Goal: Find contact information: Find contact information

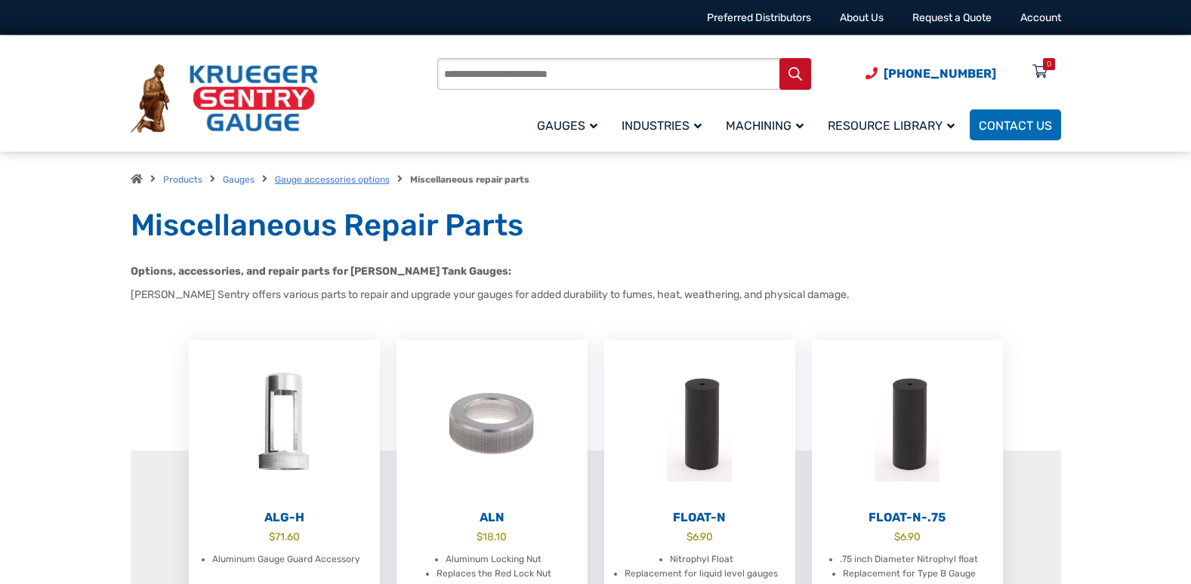
click at [356, 180] on link "Gauge accessories options" at bounding box center [332, 179] width 115 height 11
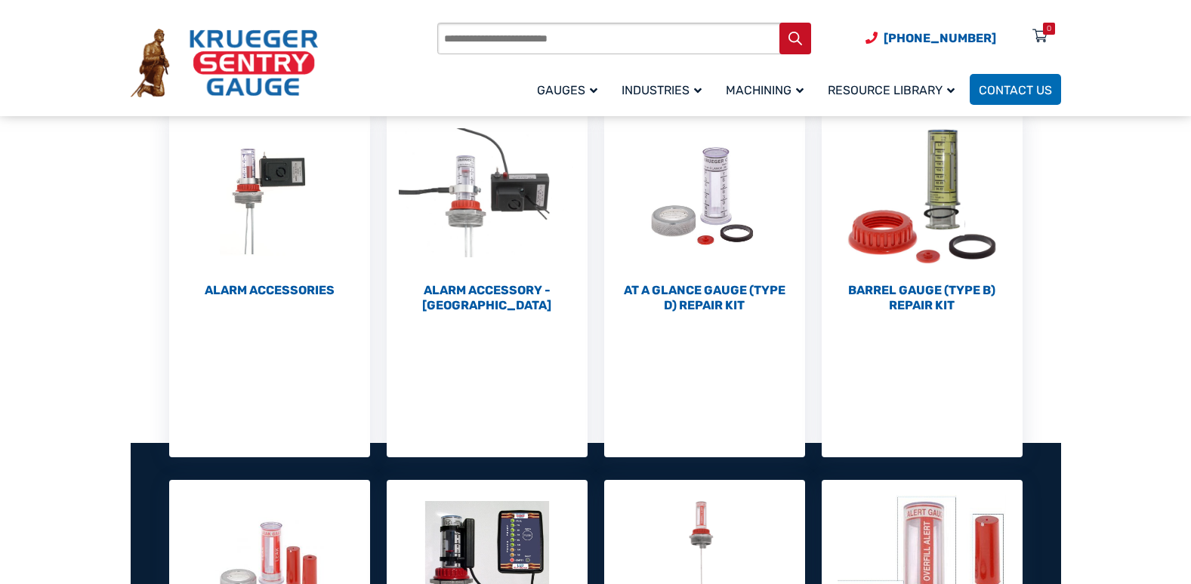
scroll to position [226, 0]
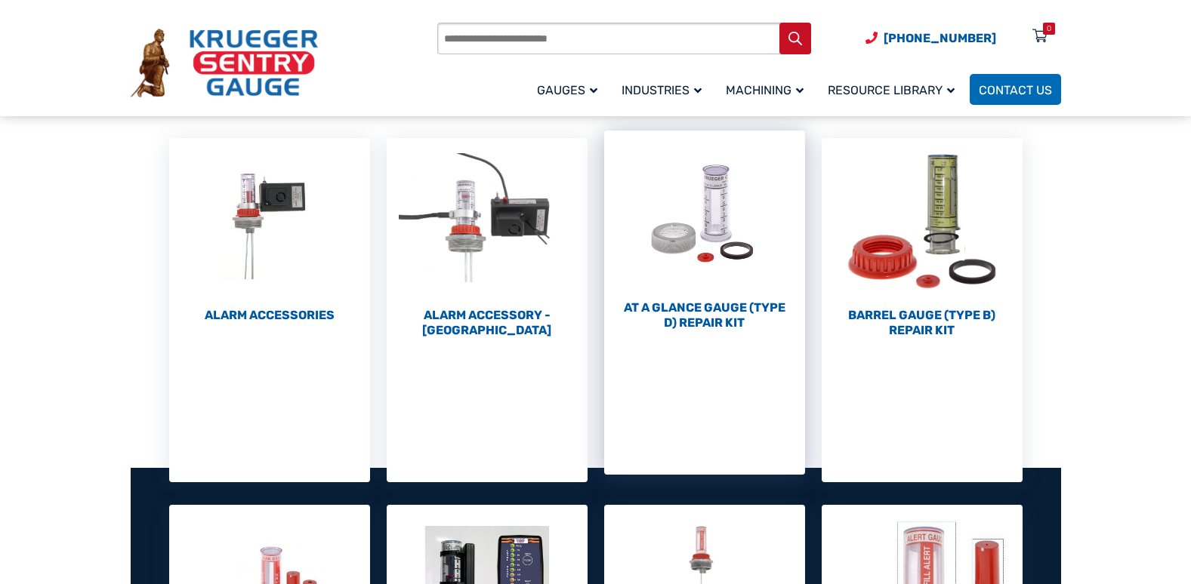
click at [728, 247] on img "Visit product category At a Glance Gauge (Type D) Repair Kit" at bounding box center [704, 214] width 201 height 166
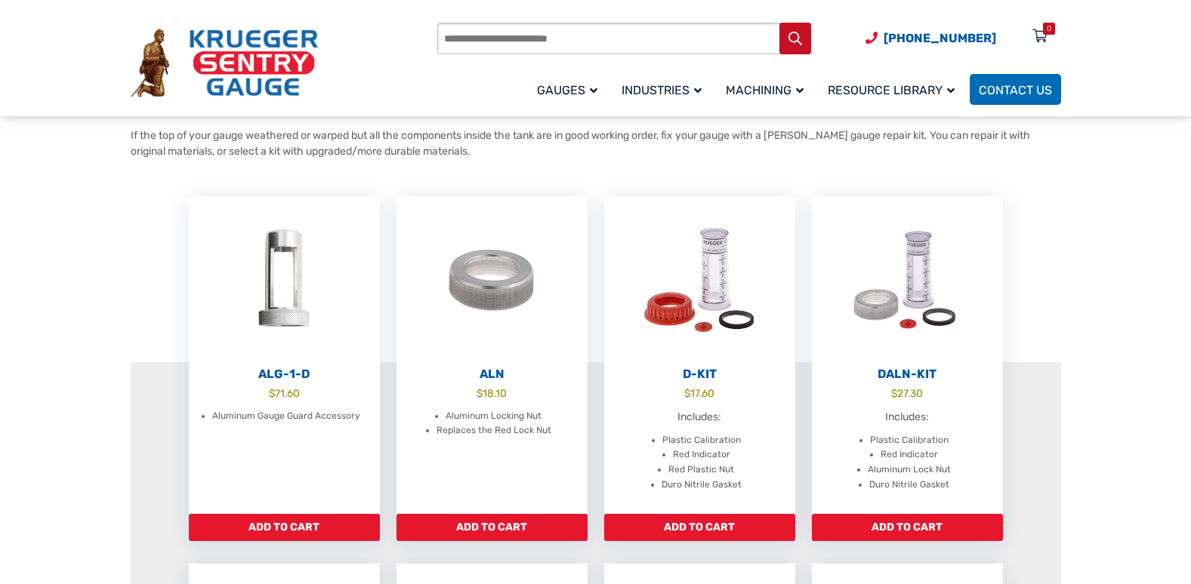
scroll to position [151, 0]
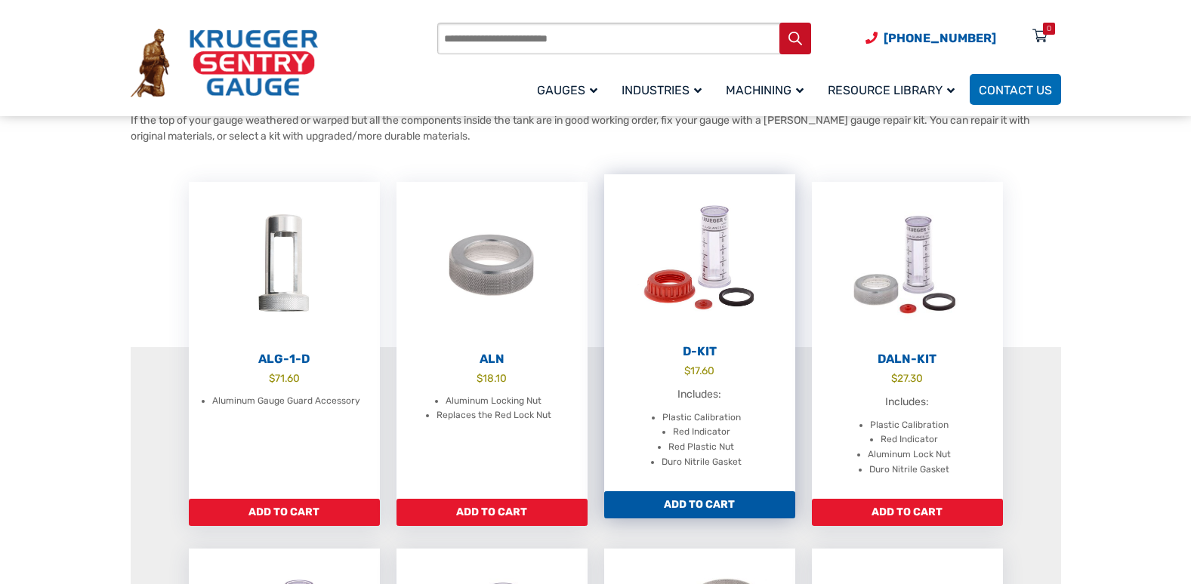
click at [744, 272] on img at bounding box center [699, 257] width 191 height 166
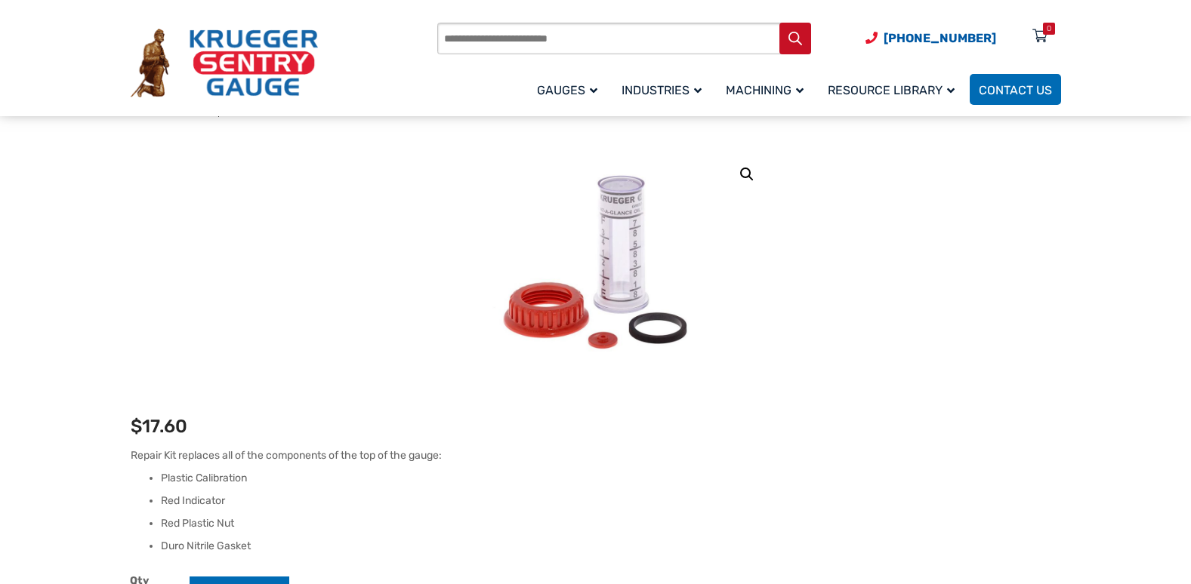
scroll to position [151, 0]
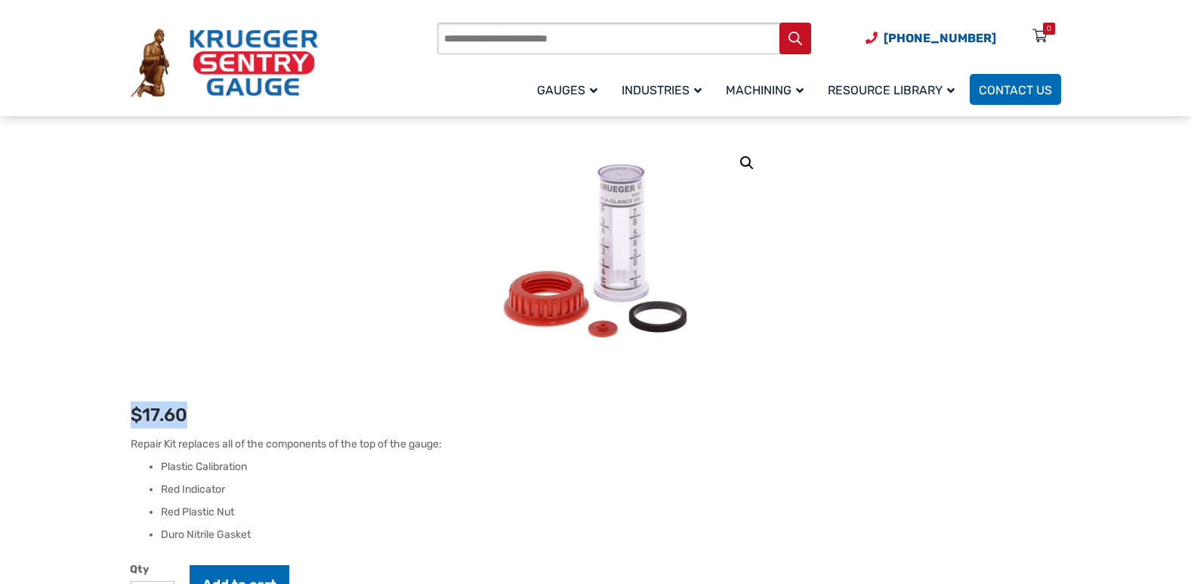
drag, startPoint x: 128, startPoint y: 416, endPoint x: 205, endPoint y: 416, distance: 77.0
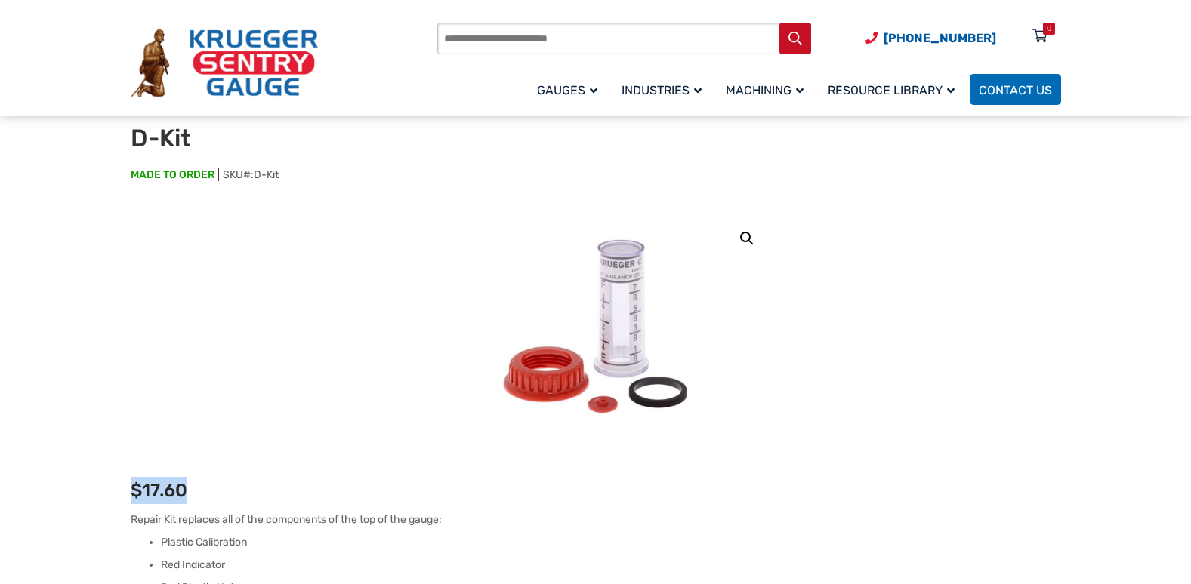
scroll to position [0, 0]
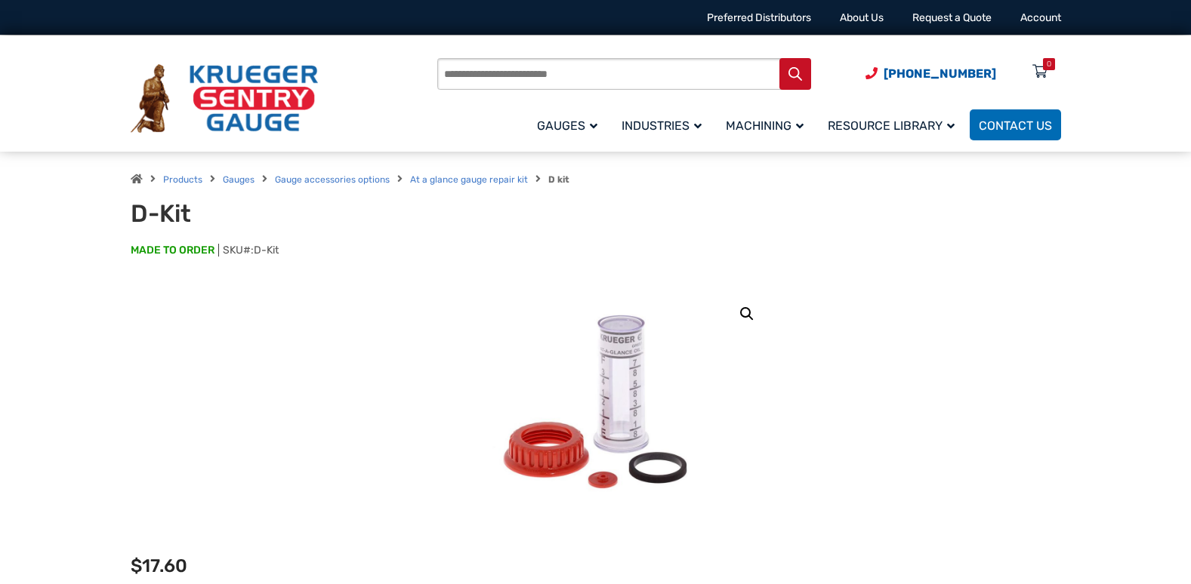
click at [21, 122] on div "Products search (920) 434-8860 Menu 0 Menu Account Gauges Liquid Level Gauge At…" at bounding box center [595, 93] width 1191 height 116
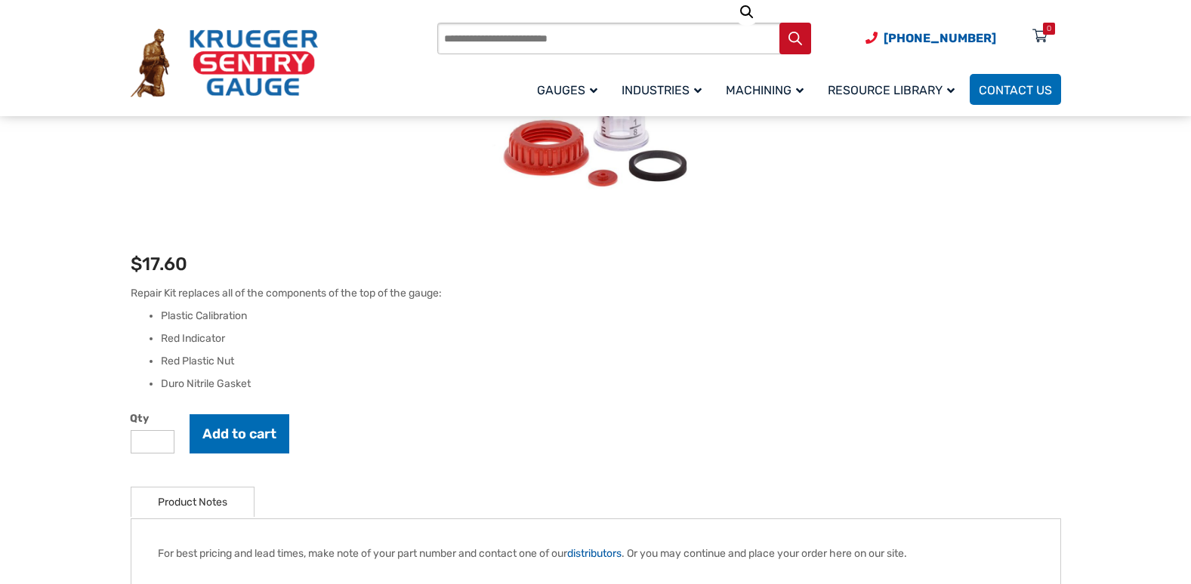
scroll to position [604, 0]
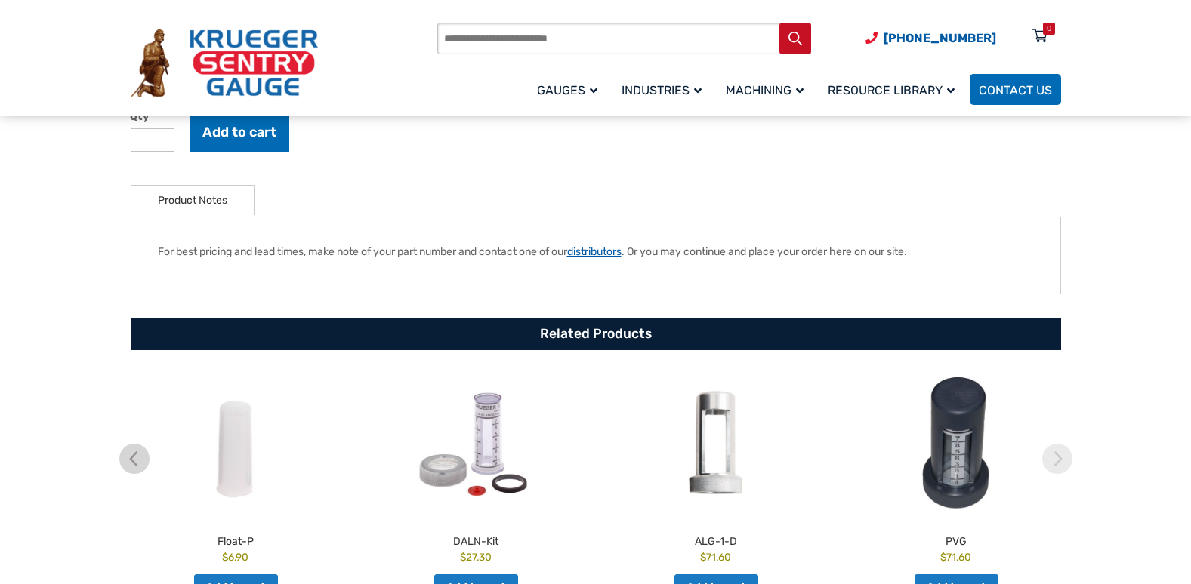
click at [612, 258] on link "distributors" at bounding box center [594, 251] width 54 height 13
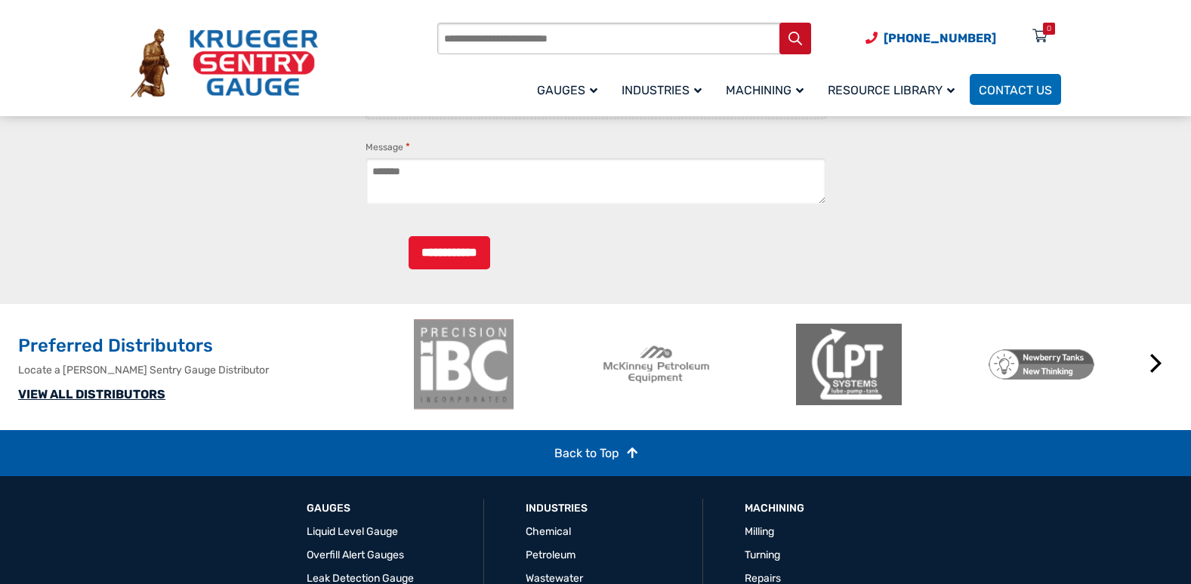
scroll to position [1812, 0]
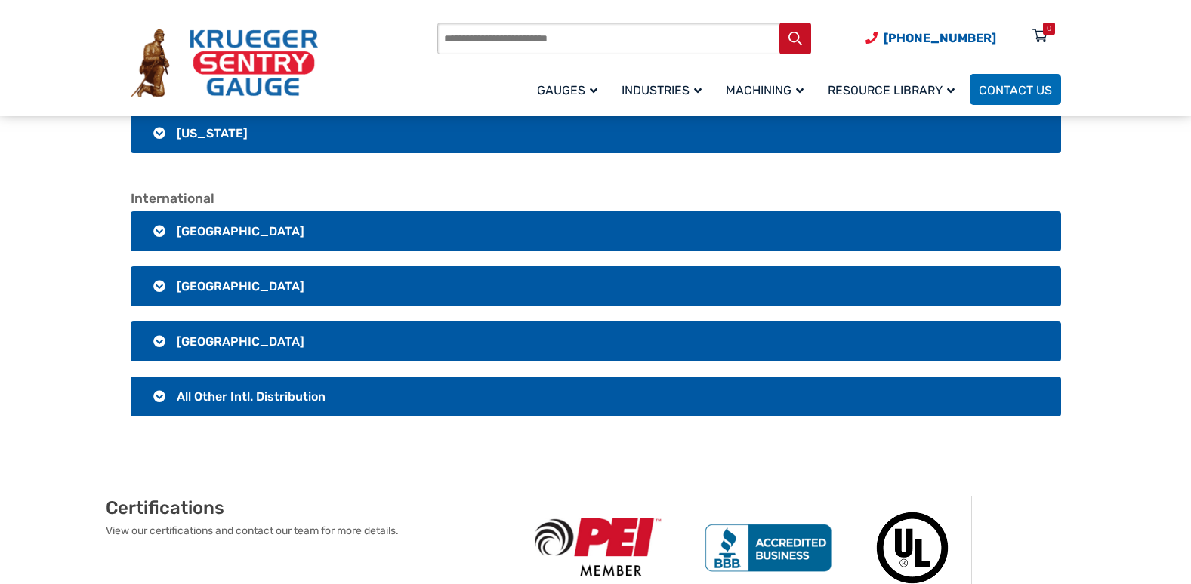
scroll to position [3020, 0]
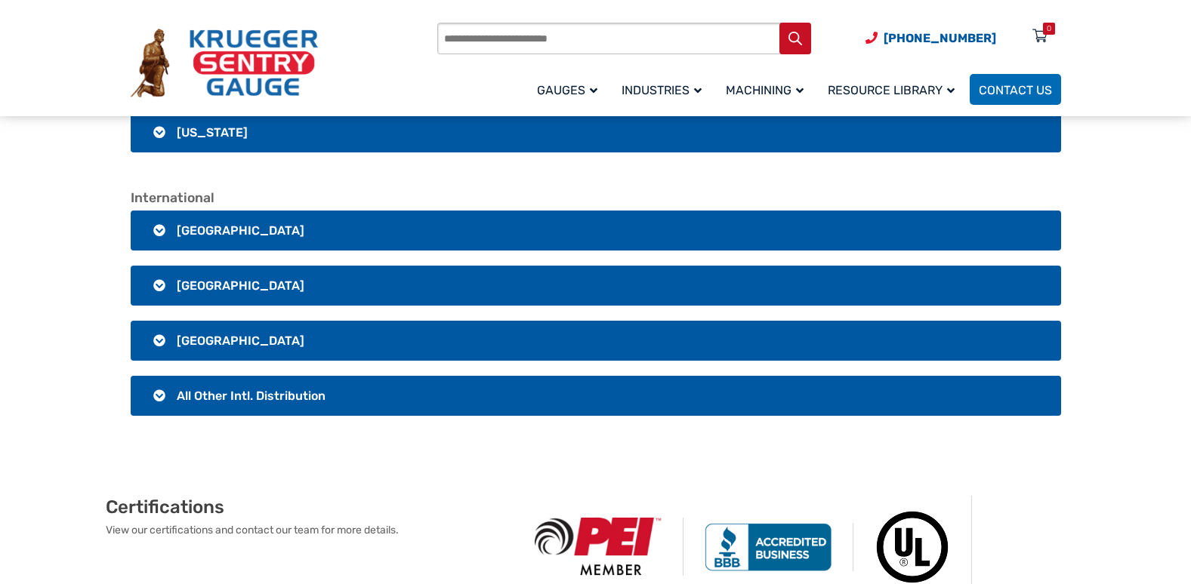
click at [163, 290] on h3 "Mexico" at bounding box center [596, 286] width 930 height 40
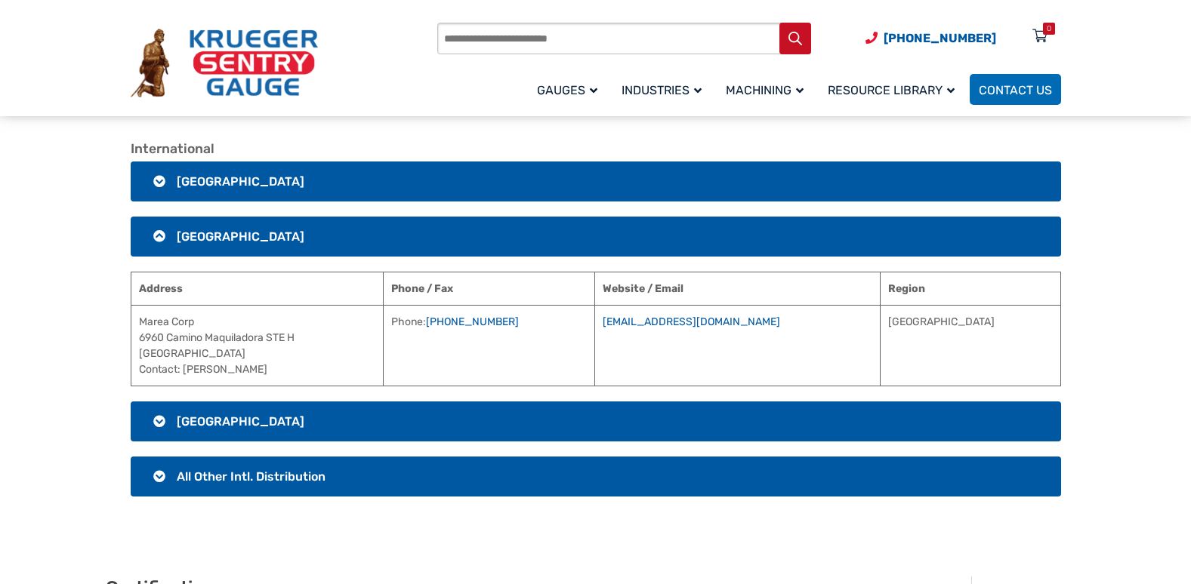
scroll to position [3095, 0]
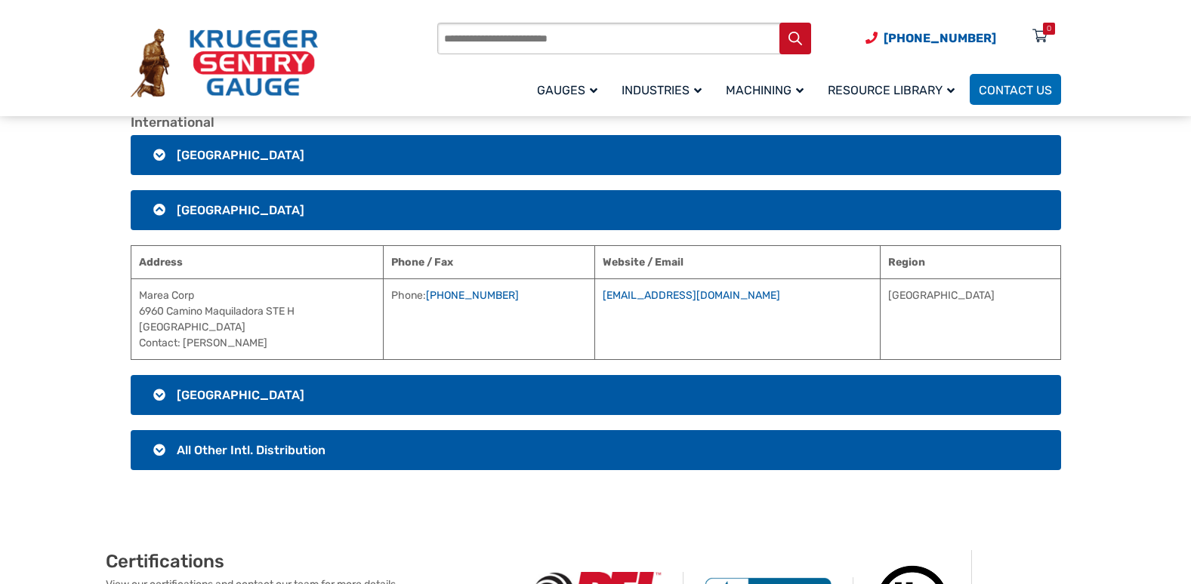
click at [181, 445] on span "All Other Intl. Distribution" at bounding box center [251, 450] width 149 height 14
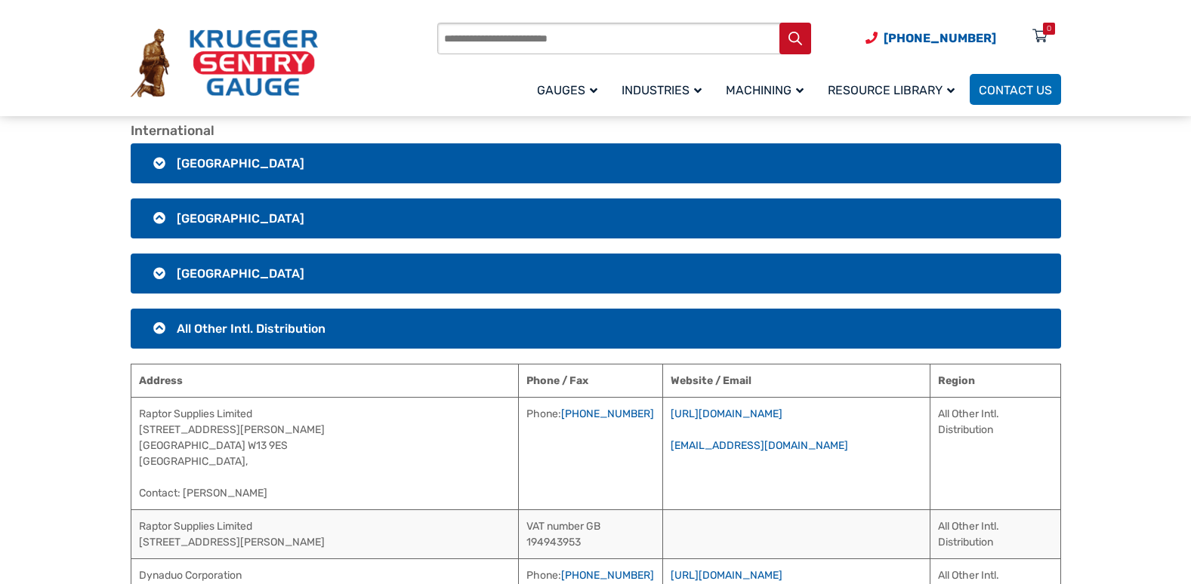
scroll to position [2944, 0]
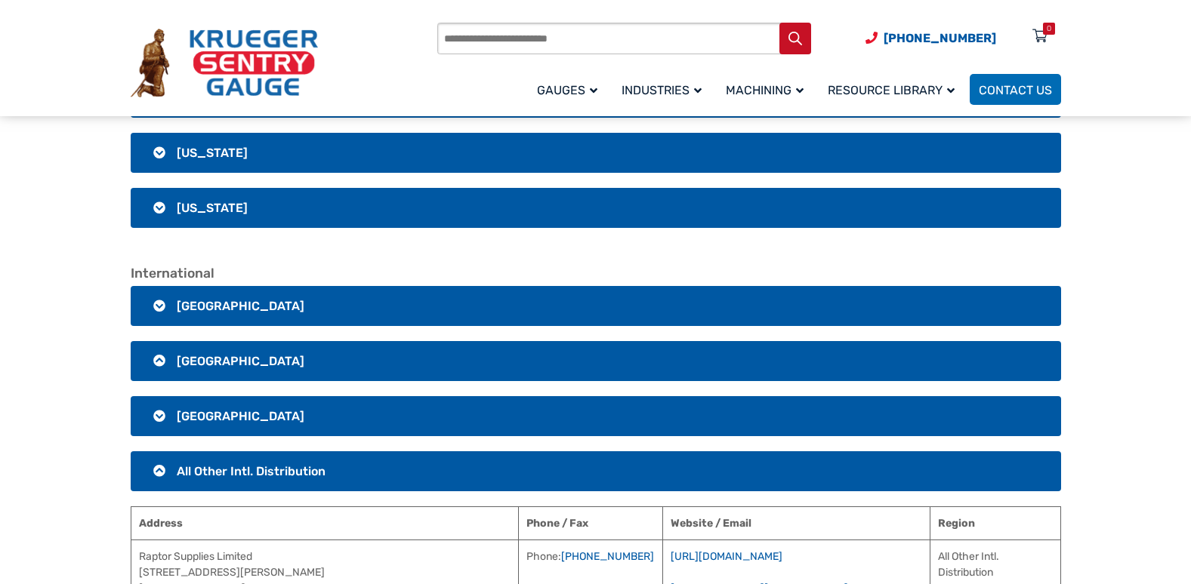
click at [155, 467] on h3 "All Other Intl. Distribution" at bounding box center [596, 471] width 930 height 40
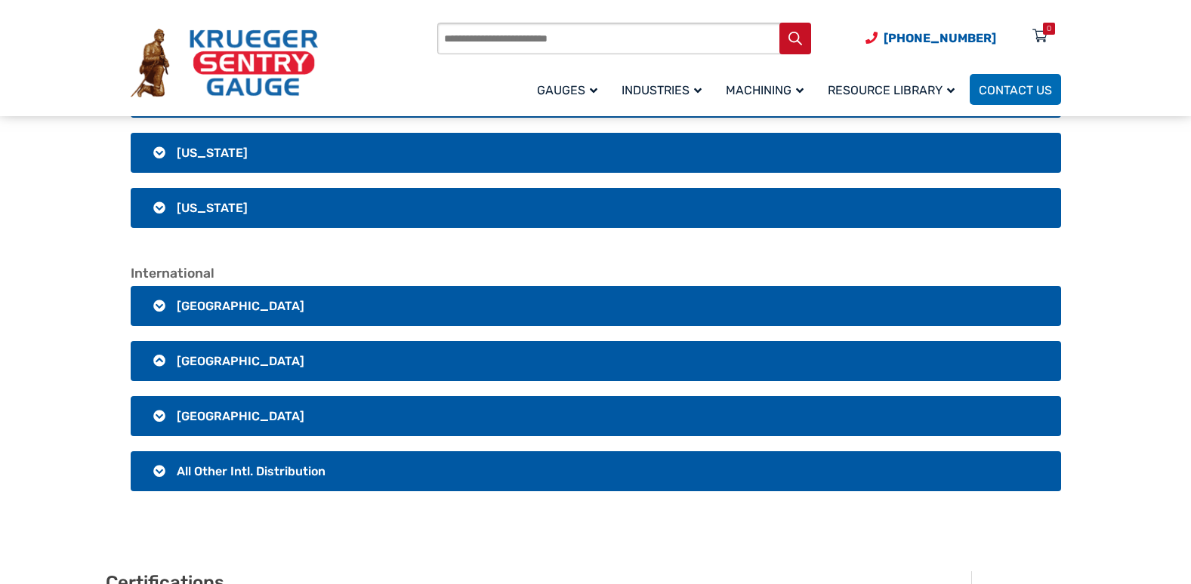
click at [154, 360] on h3 "Mexico" at bounding box center [596, 361] width 930 height 40
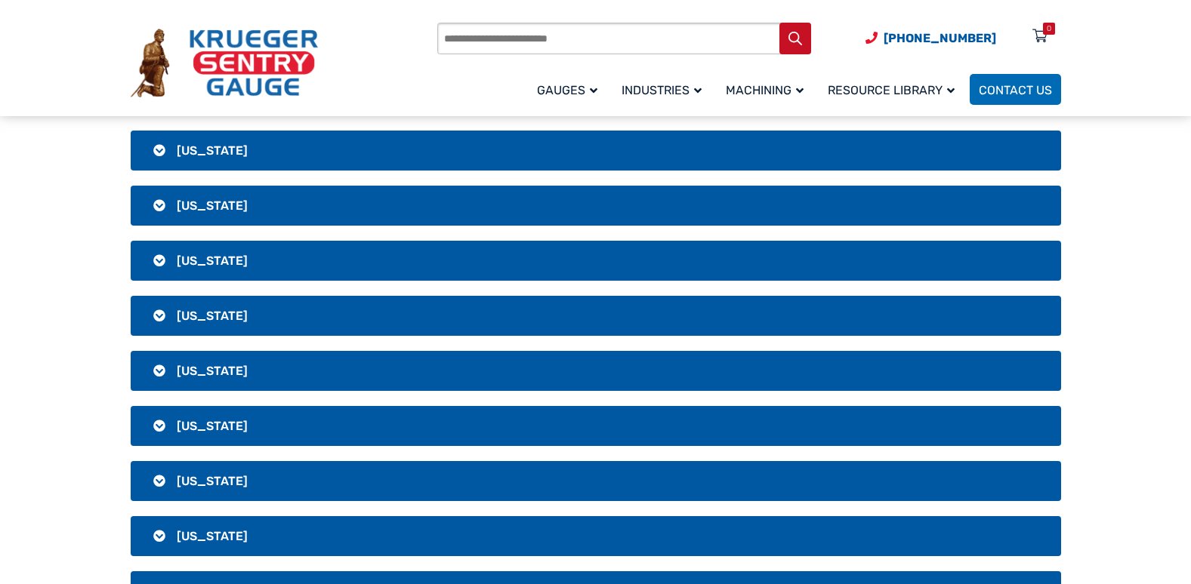
scroll to position [2416, 0]
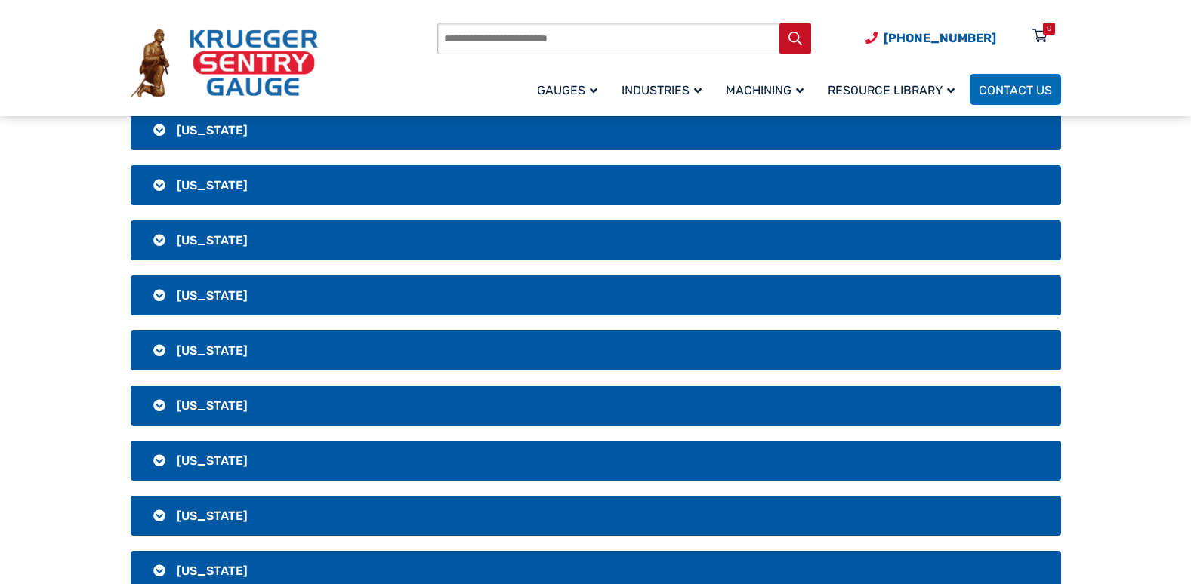
click at [172, 356] on h3 "Texas" at bounding box center [596, 351] width 930 height 40
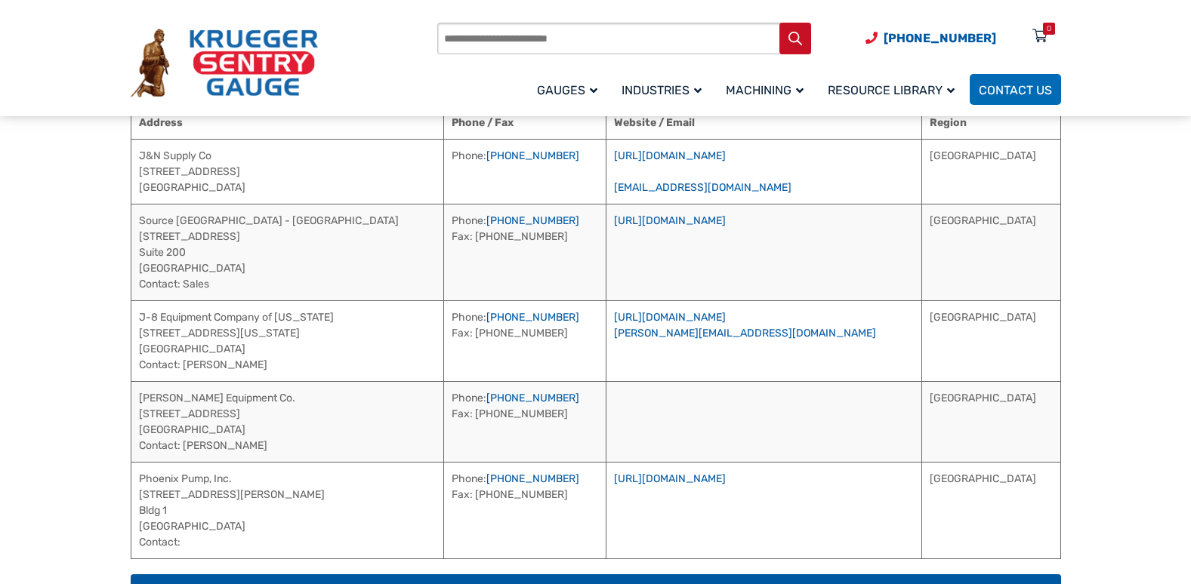
scroll to position [2718, 0]
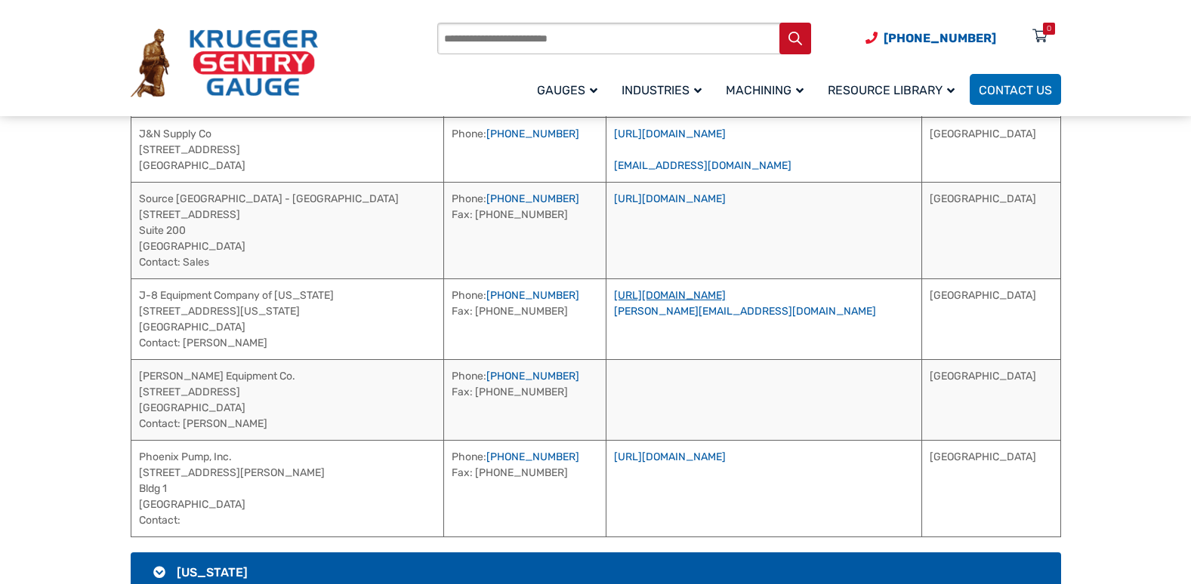
click at [726, 296] on link "https://www.j-8equipment.com" at bounding box center [670, 295] width 112 height 13
click at [726, 454] on link "https://www.phoenixpump.com/" at bounding box center [670, 457] width 112 height 13
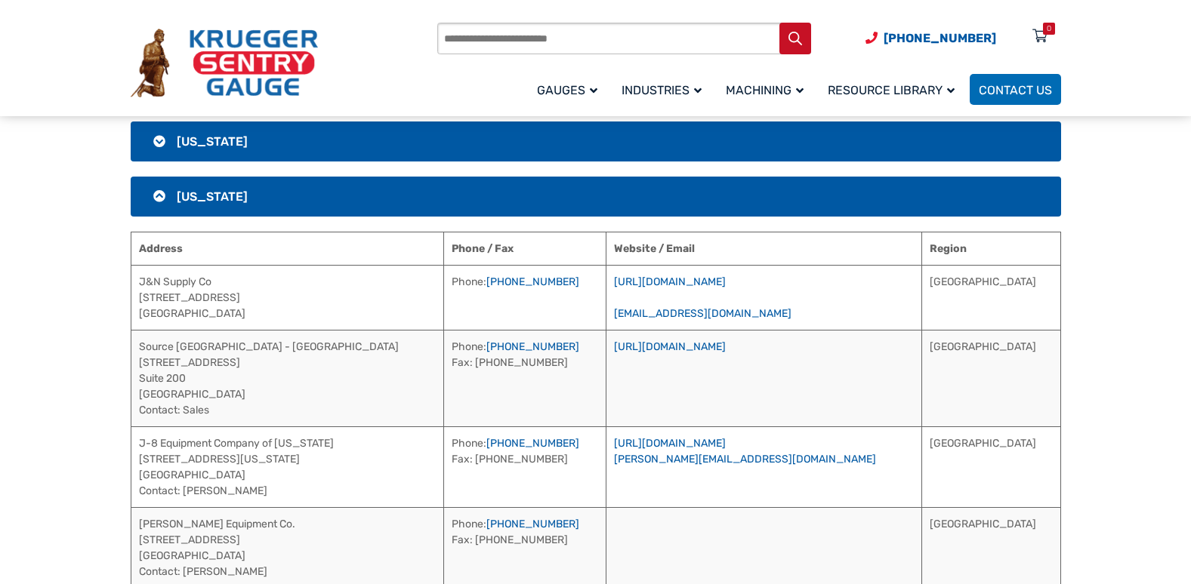
scroll to position [2567, 0]
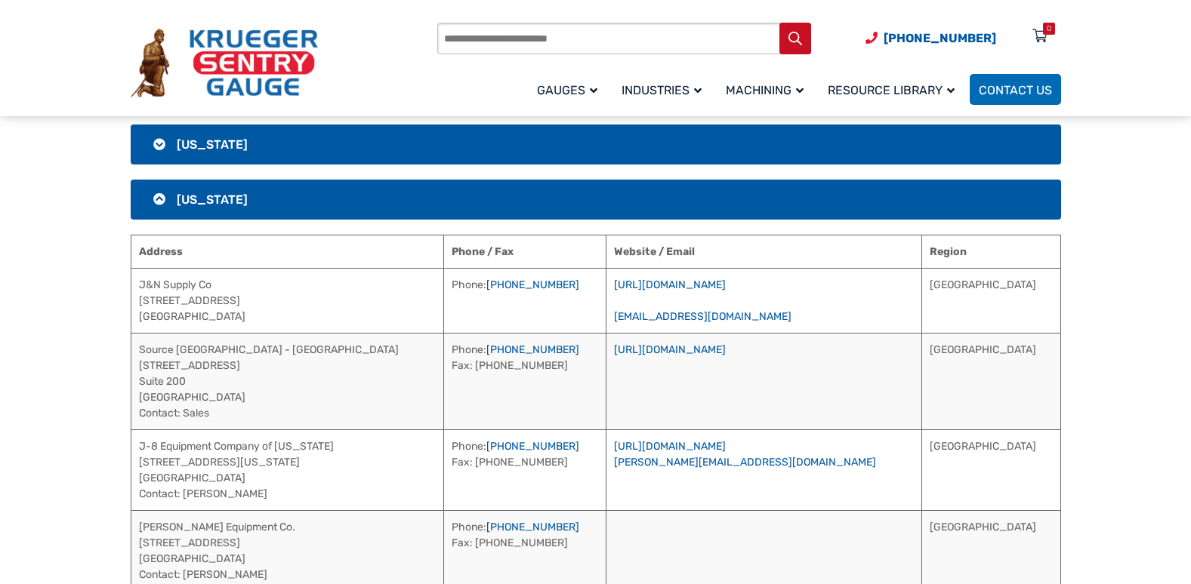
click at [168, 198] on h3 "Texas" at bounding box center [596, 200] width 930 height 40
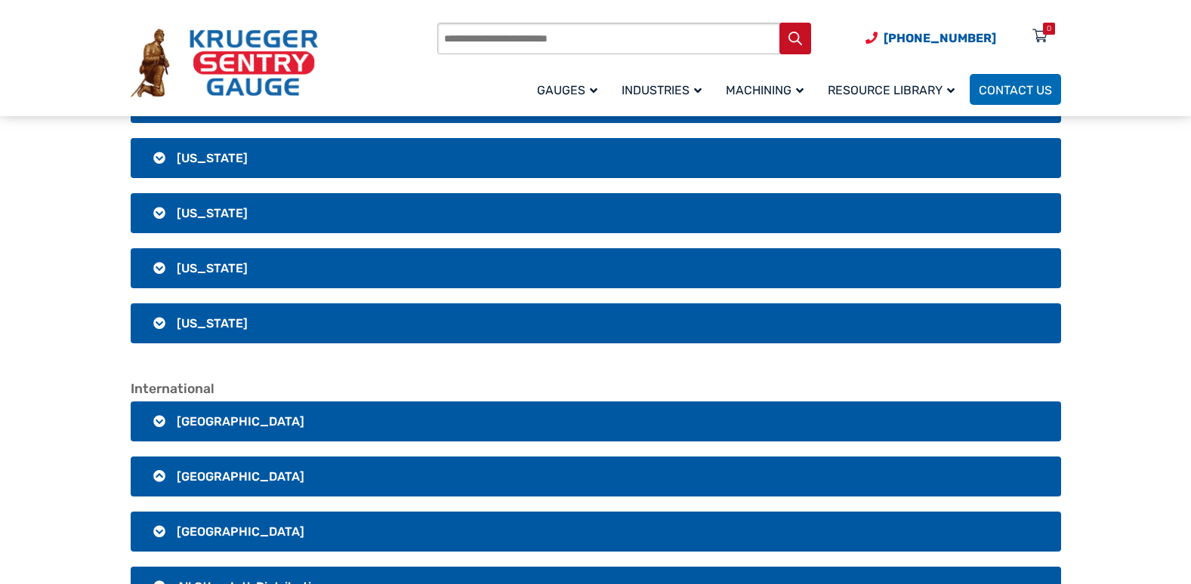
scroll to position [3020, 0]
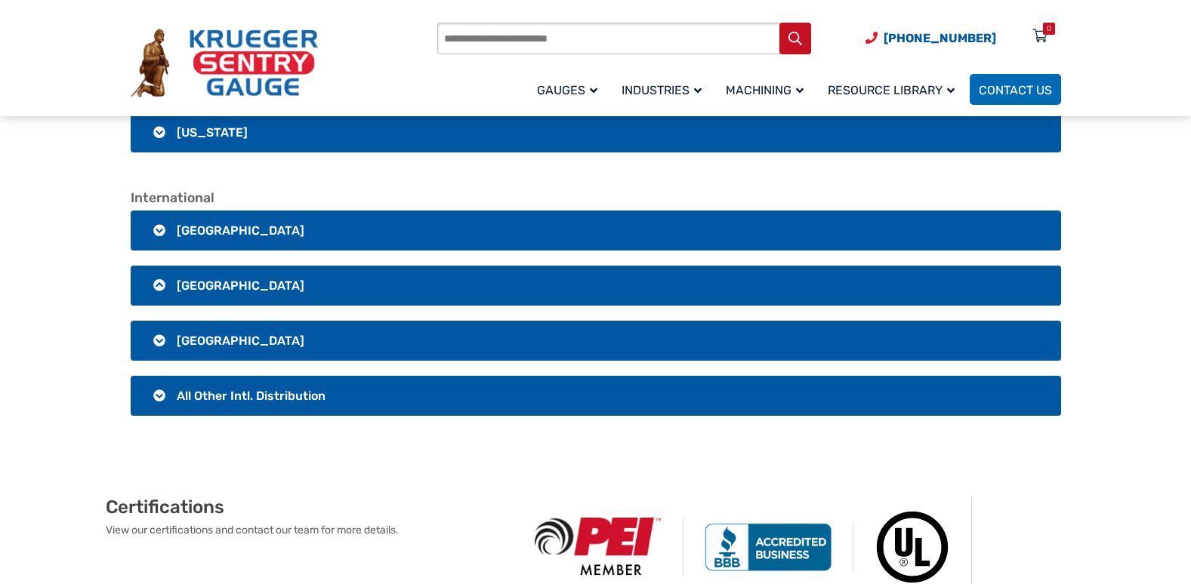
click at [153, 288] on h3 "Mexico" at bounding box center [596, 286] width 930 height 40
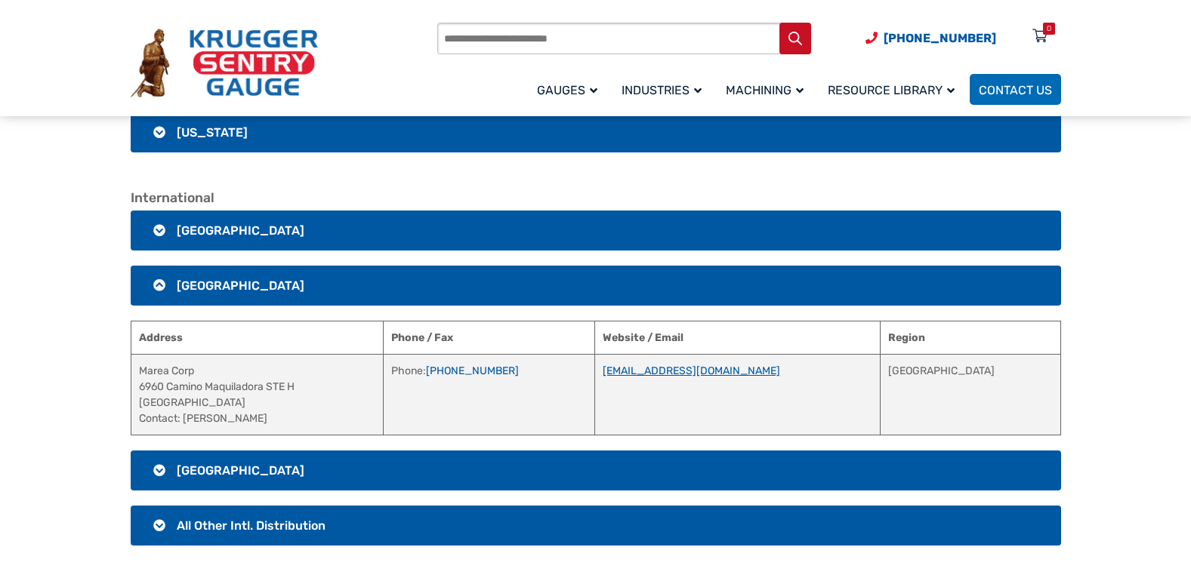
click at [747, 376] on link "mareareacorp@gmail.com" at bounding box center [690, 371] width 177 height 13
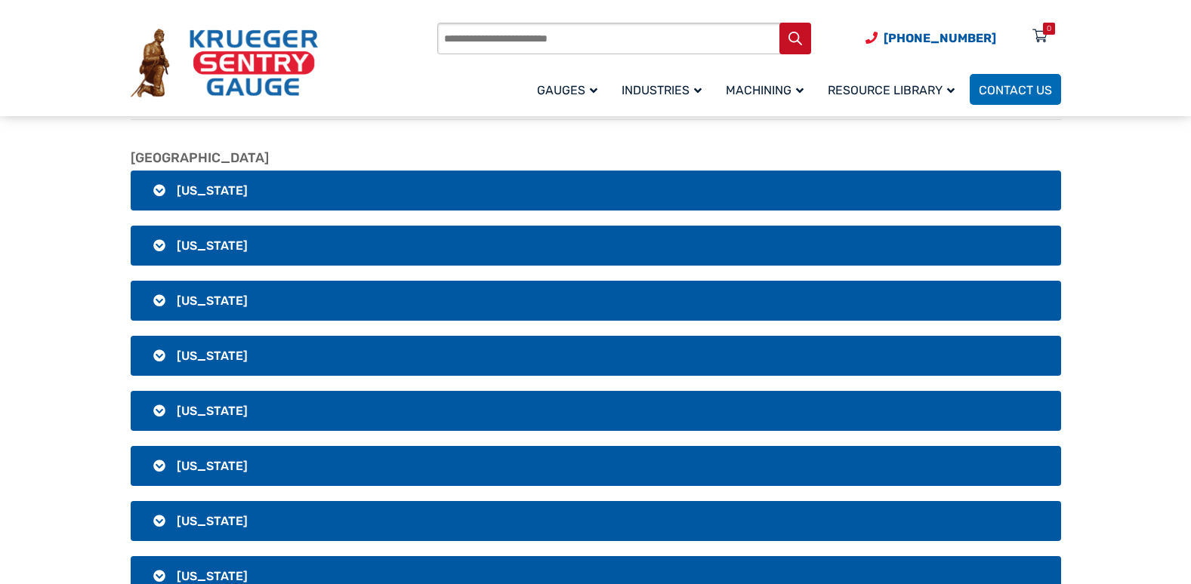
scroll to position [0, 0]
